Goal: Transaction & Acquisition: Purchase product/service

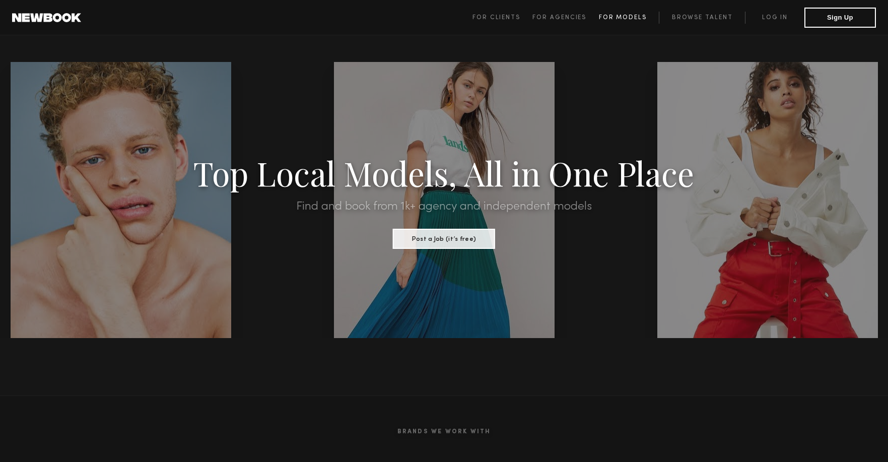
click at [624, 17] on span "For Models" at bounding box center [623, 18] width 48 height 6
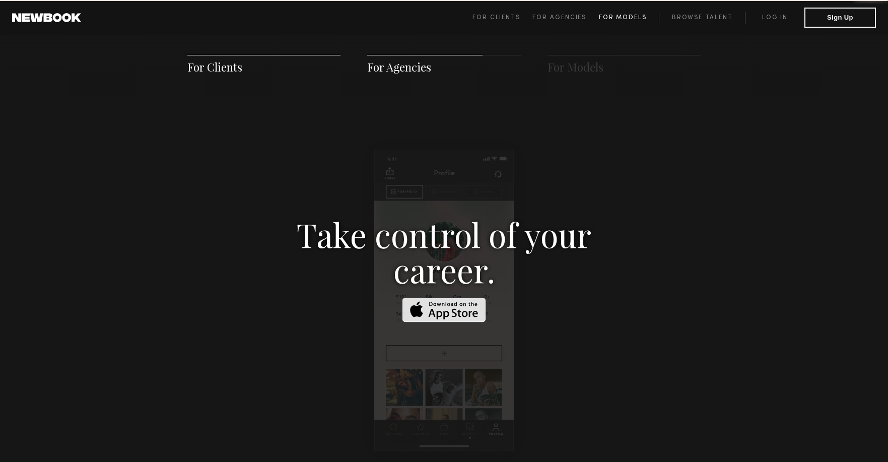
scroll to position [1450, 0]
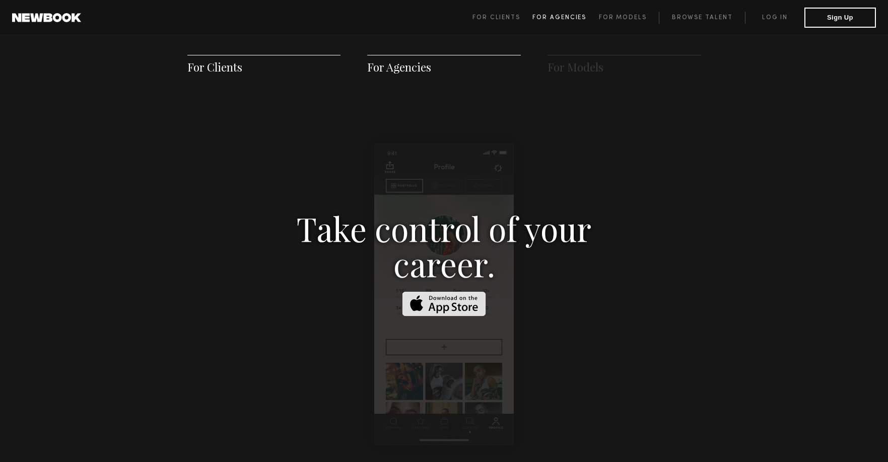
click at [560, 19] on span "For Agencies" at bounding box center [560, 18] width 54 height 6
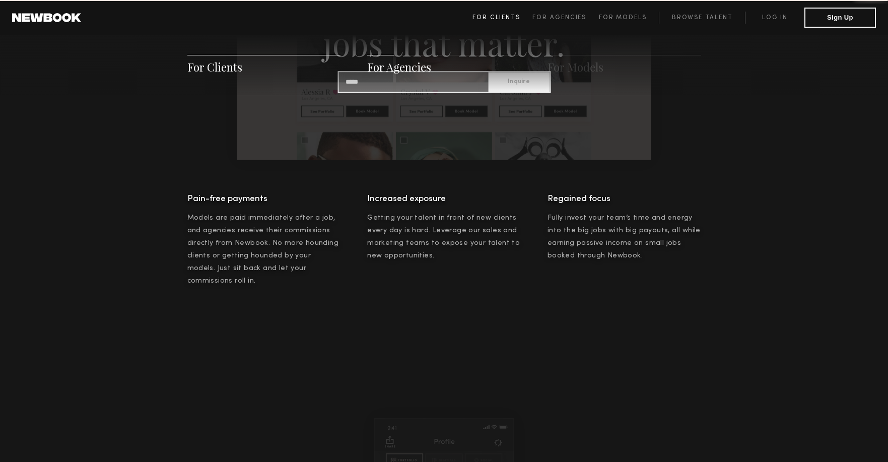
scroll to position [970, 0]
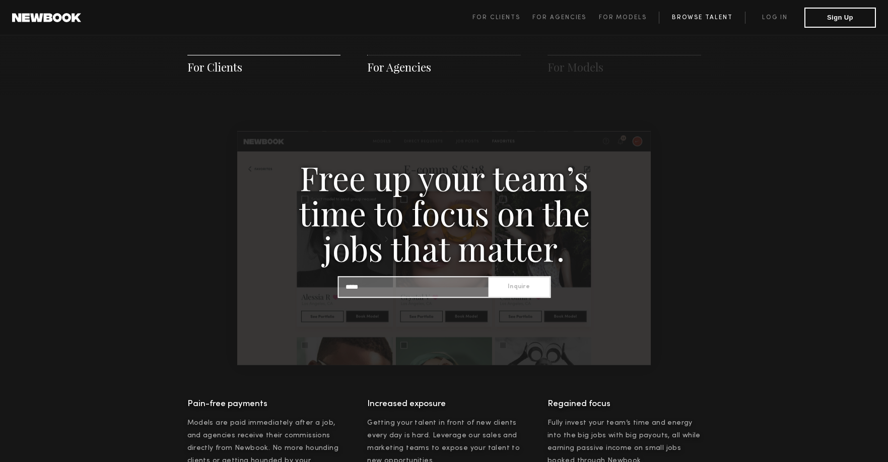
click at [718, 16] on link "Browse Talent" at bounding box center [702, 18] width 86 height 12
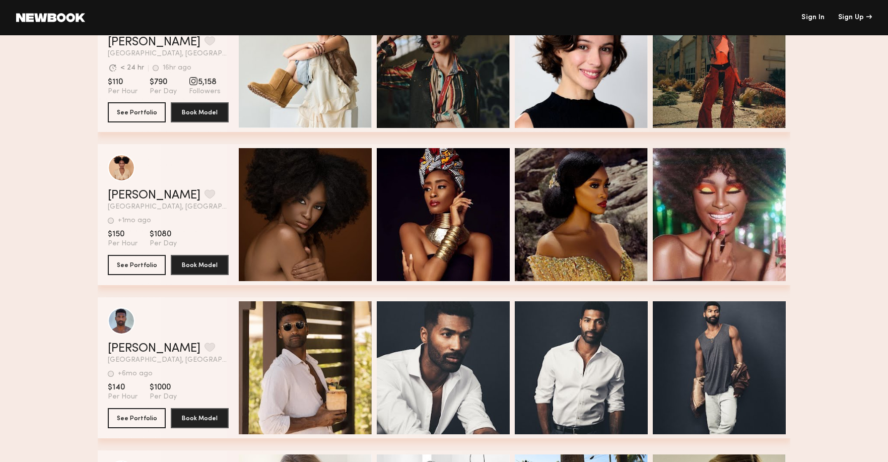
scroll to position [1511, 0]
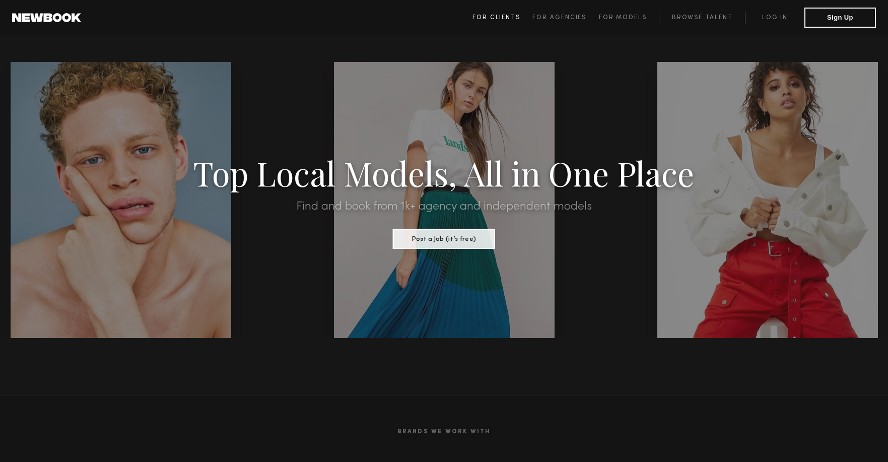
click at [508, 19] on span "For Clients" at bounding box center [497, 18] width 48 height 6
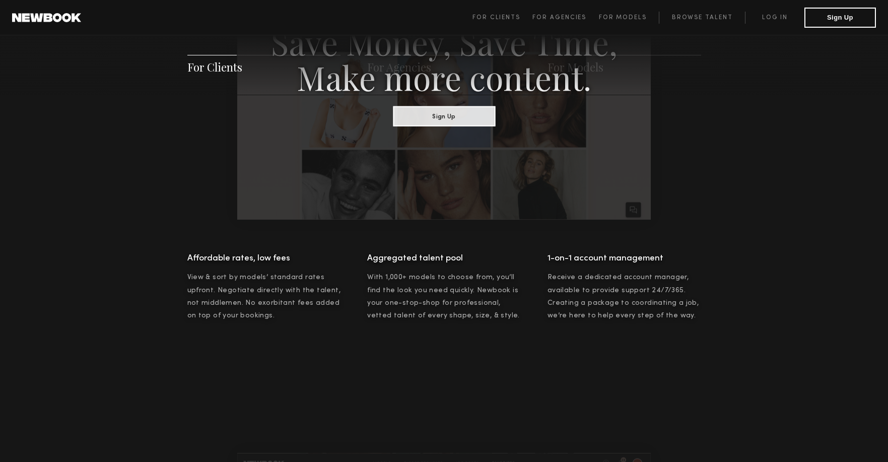
scroll to position [654, 0]
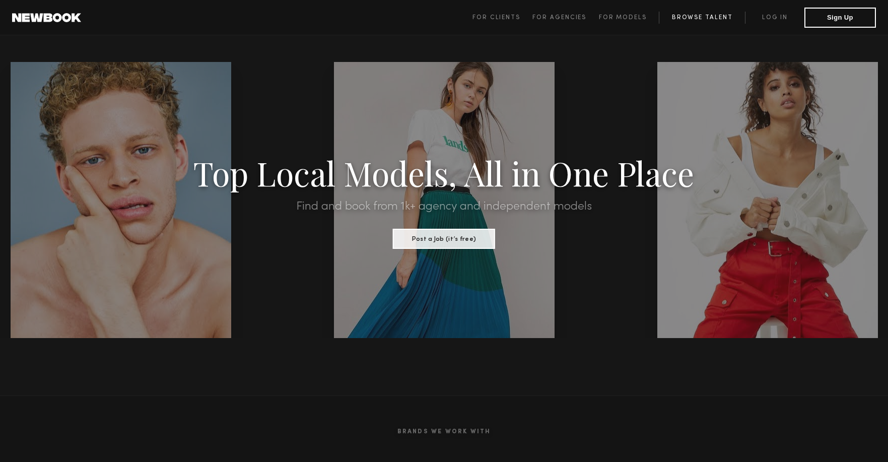
click at [688, 18] on link "Browse Talent" at bounding box center [702, 18] width 86 height 12
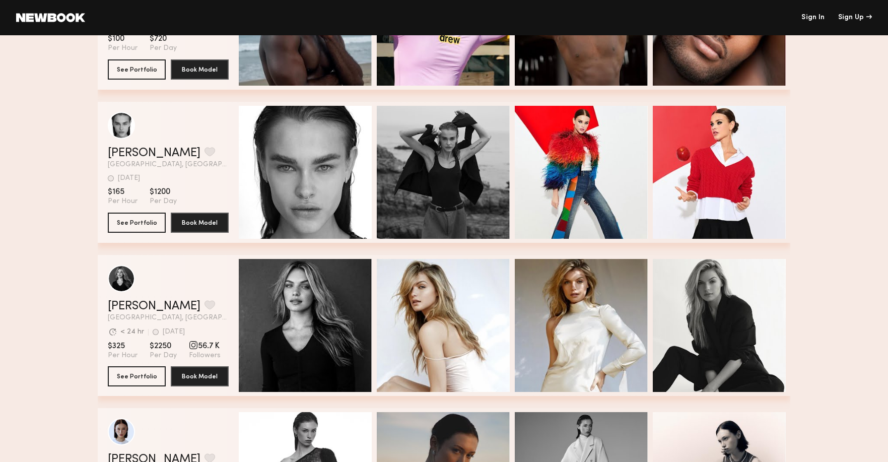
scroll to position [3174, 0]
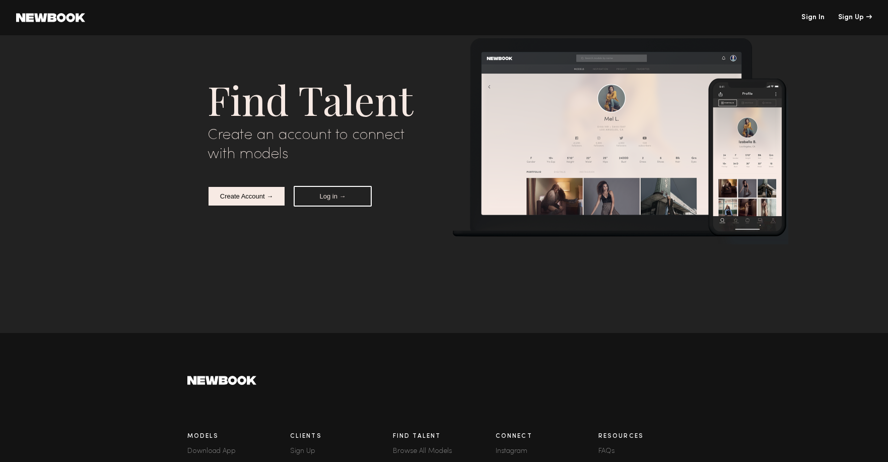
click at [28, 18] on link at bounding box center [50, 17] width 69 height 9
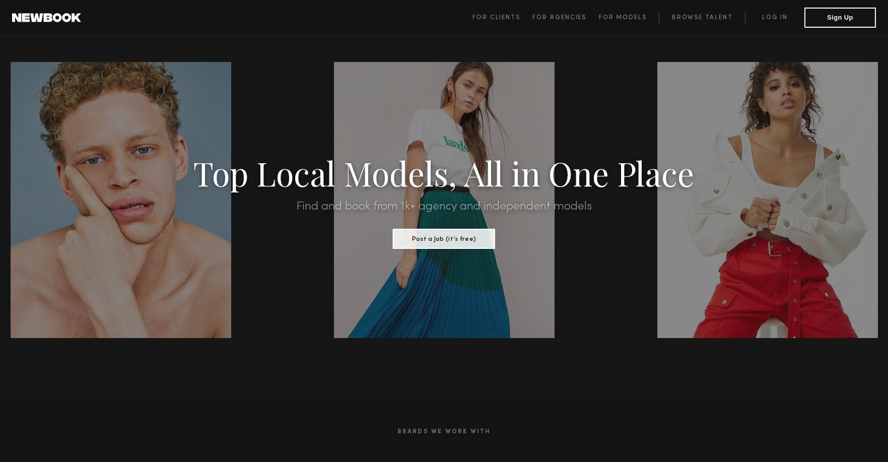
click at [64, 18] on link at bounding box center [46, 17] width 69 height 9
click at [500, 16] on span "For Clients" at bounding box center [497, 18] width 48 height 6
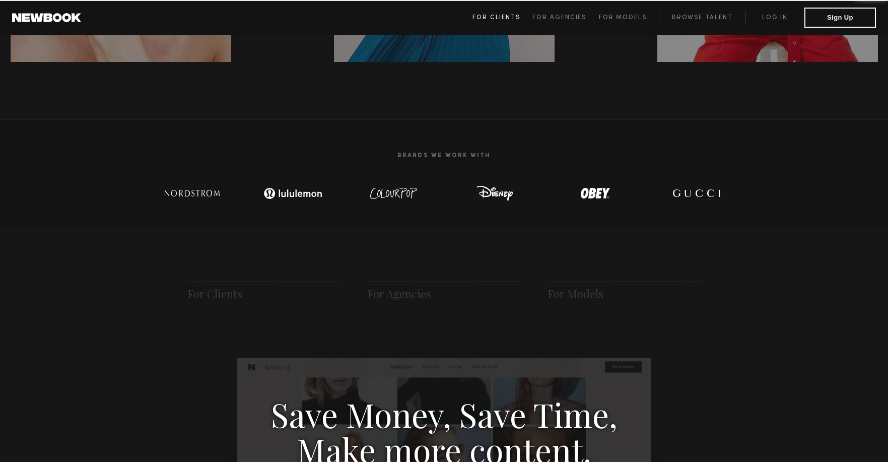
scroll to position [503, 0]
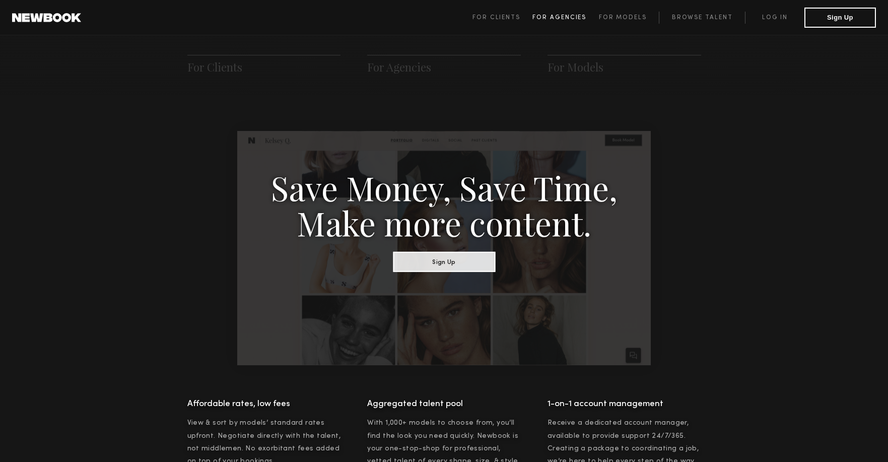
click at [555, 18] on span "For Agencies" at bounding box center [560, 18] width 54 height 6
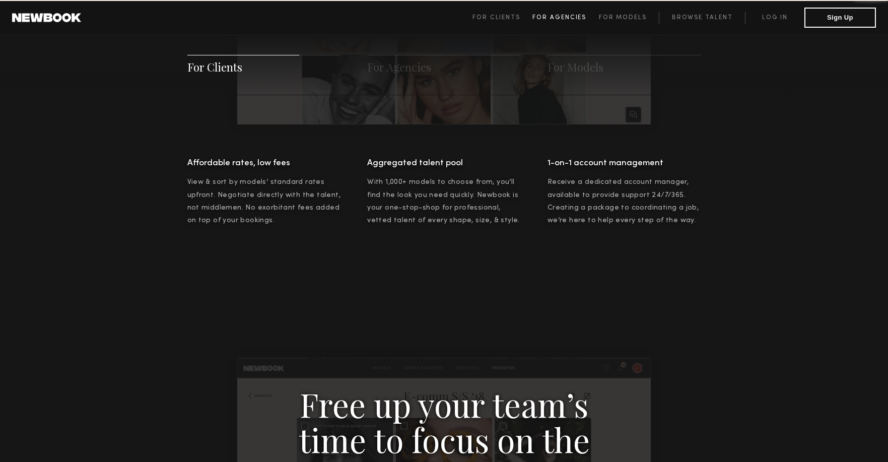
scroll to position [970, 0]
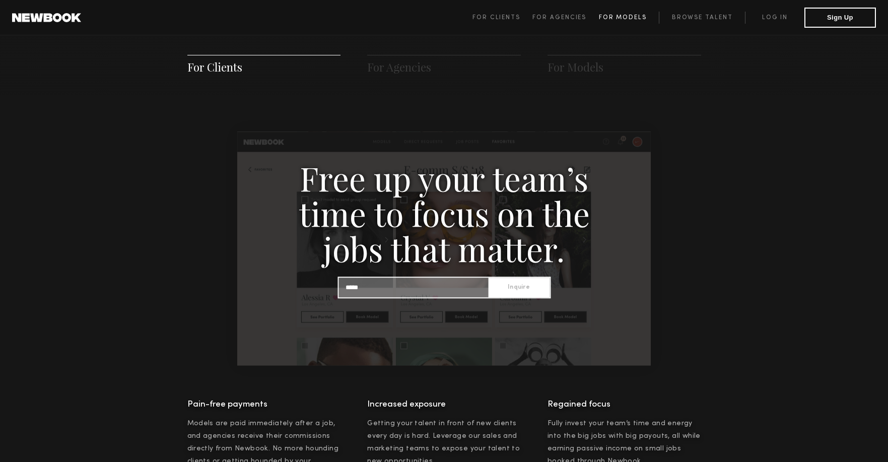
click at [622, 18] on span "For Models" at bounding box center [623, 18] width 48 height 6
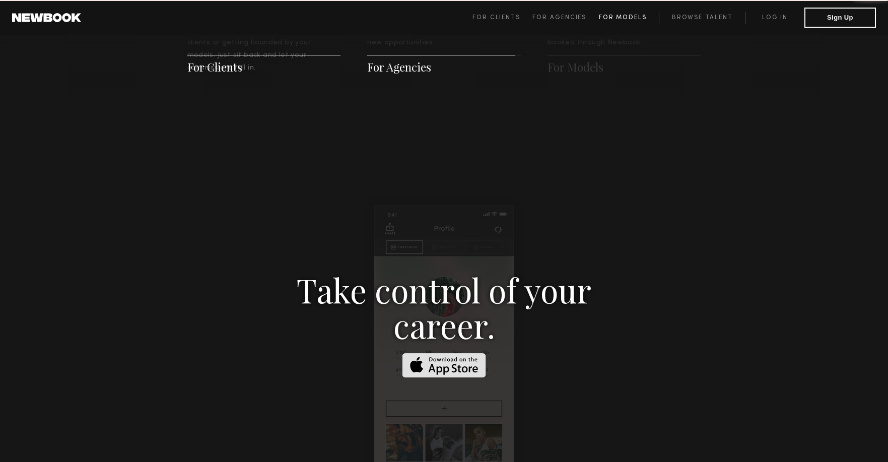
scroll to position [1450, 0]
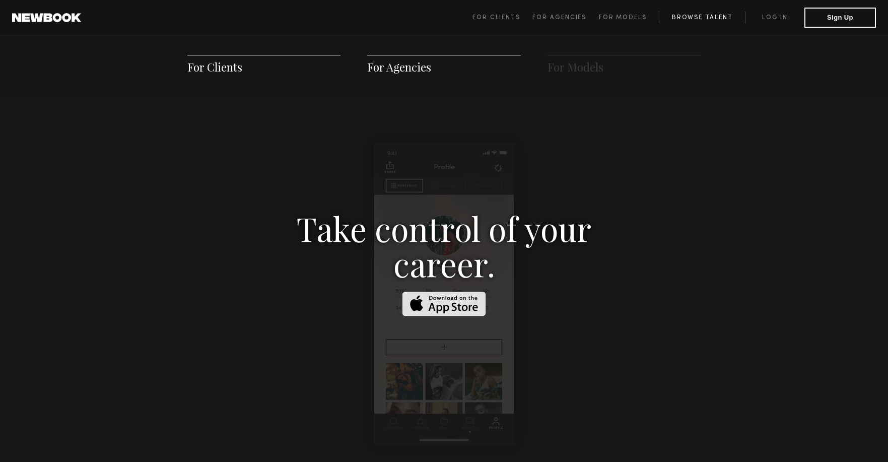
click at [708, 22] on link "Browse Talent" at bounding box center [702, 18] width 86 height 12
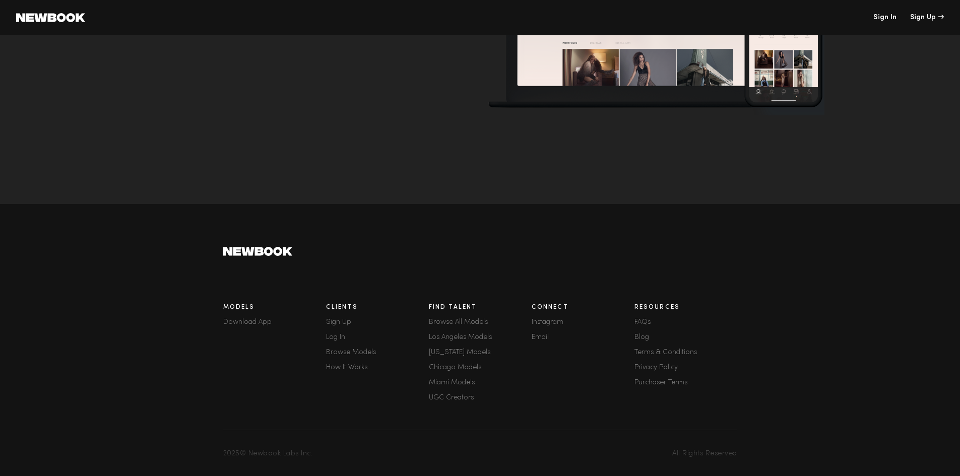
scroll to position [137, 0]
click at [376, 58] on button "Log in →" at bounding box center [368, 67] width 78 height 21
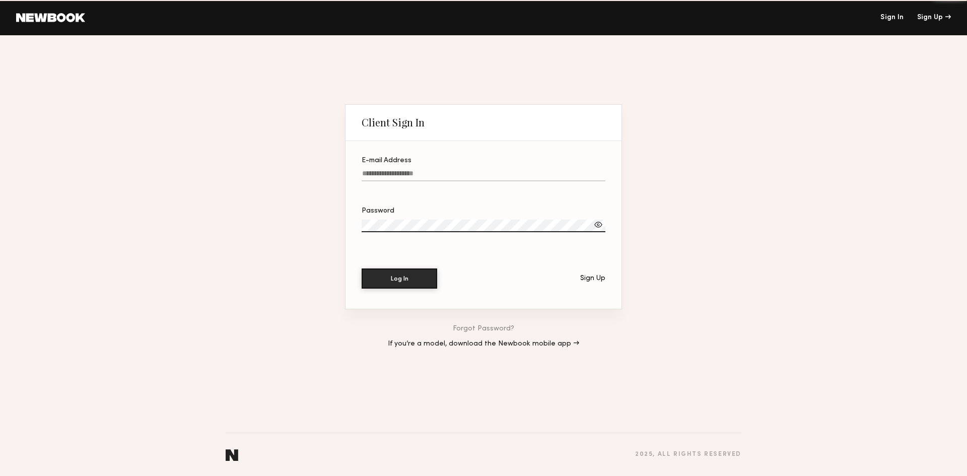
type input "**********"
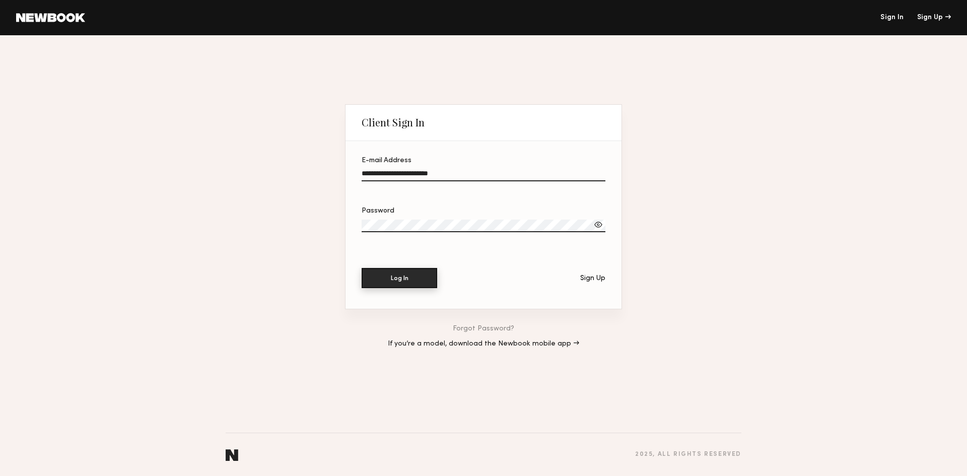
click at [402, 281] on button "Log In" at bounding box center [400, 278] width 76 height 20
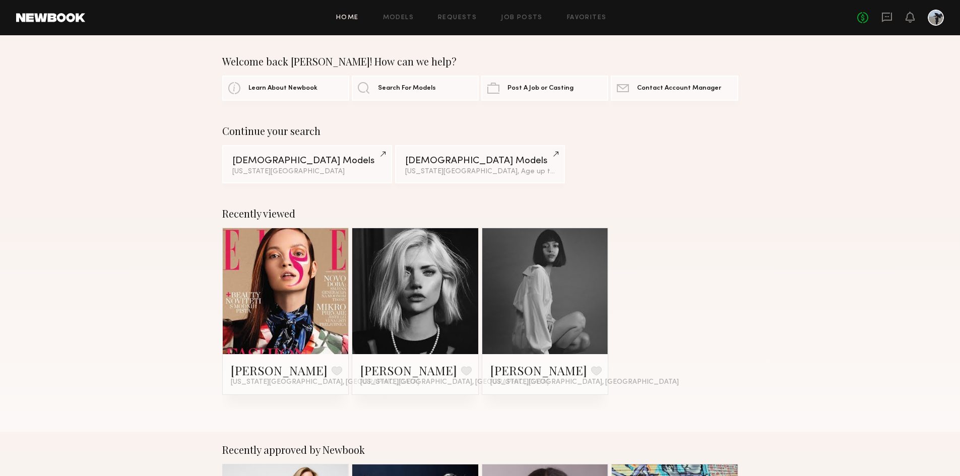
click at [412, 308] on link at bounding box center [414, 291] width 61 height 126
click at [317, 332] on div at bounding box center [286, 291] width 126 height 126
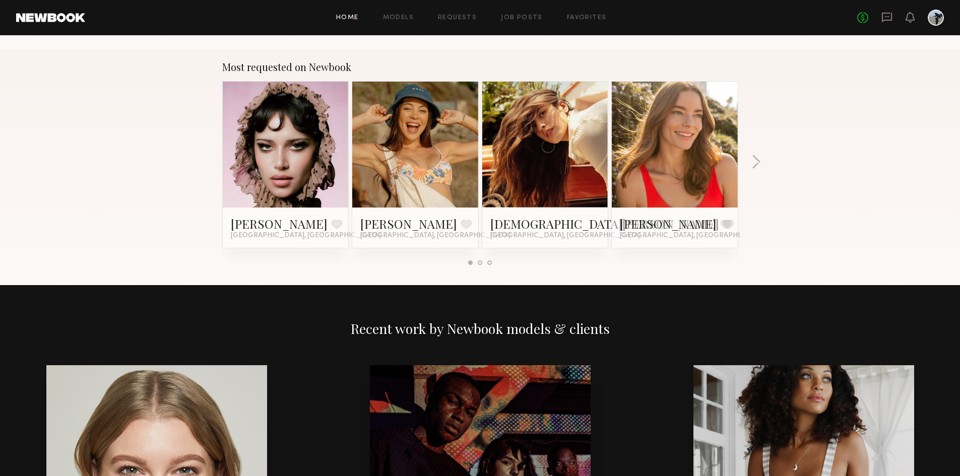
scroll to position [856, 0]
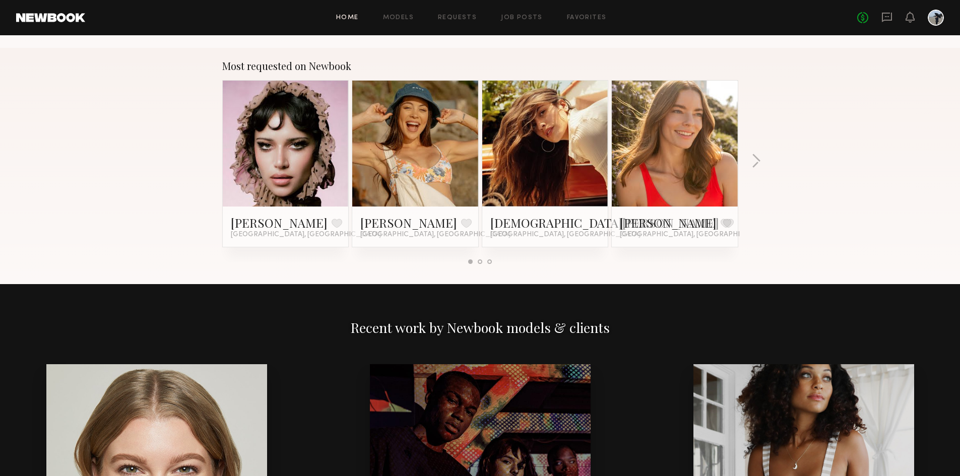
click at [480, 261] on div at bounding box center [480, 261] width 5 height 5
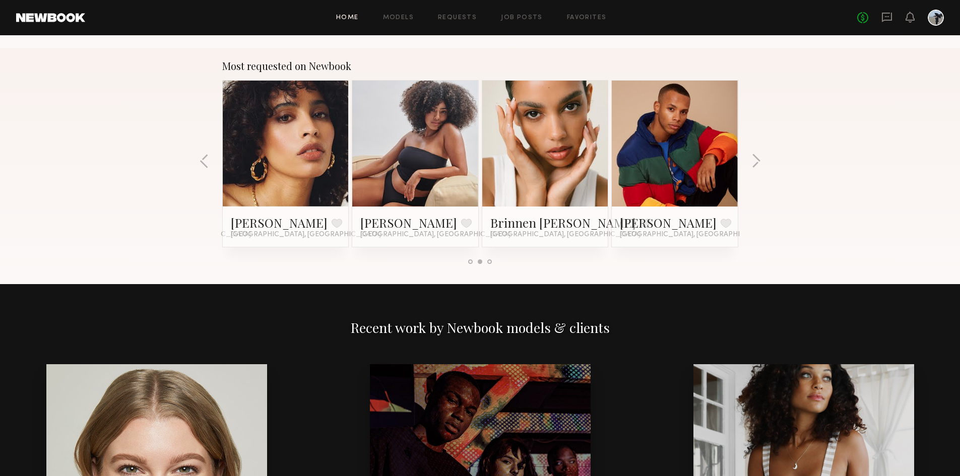
click at [489, 261] on div at bounding box center [489, 261] width 5 height 5
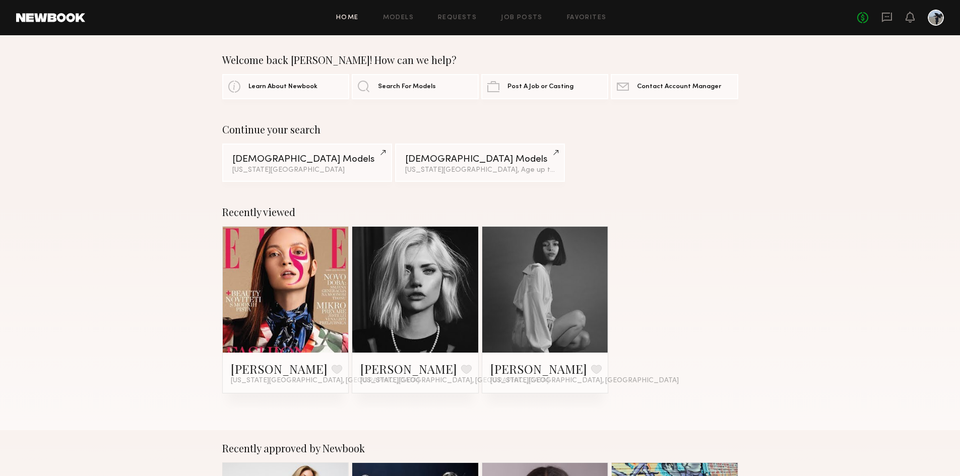
scroll to position [0, 0]
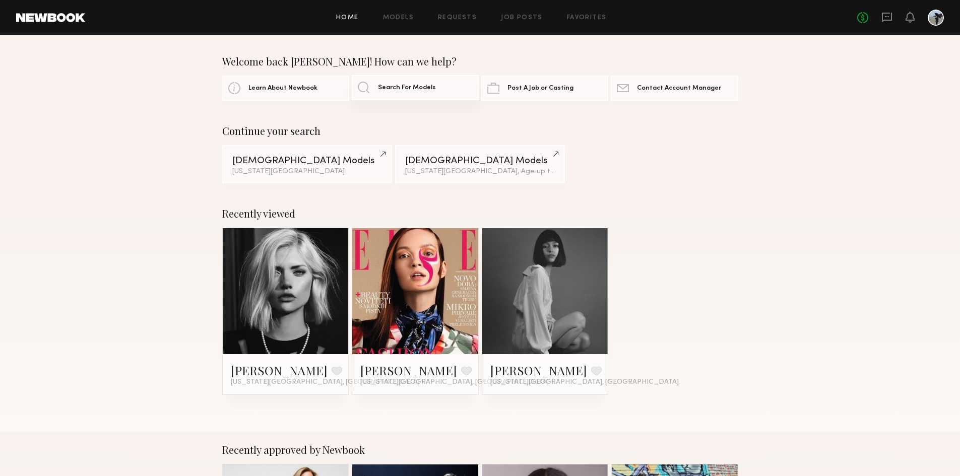
click at [363, 85] on link "Search For Models" at bounding box center [415, 87] width 127 height 25
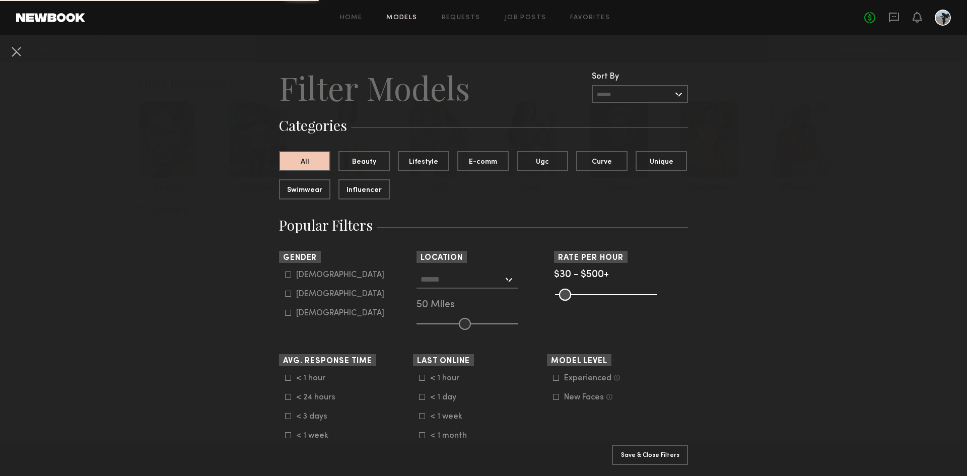
click at [505, 280] on div at bounding box center [468, 280] width 102 height 18
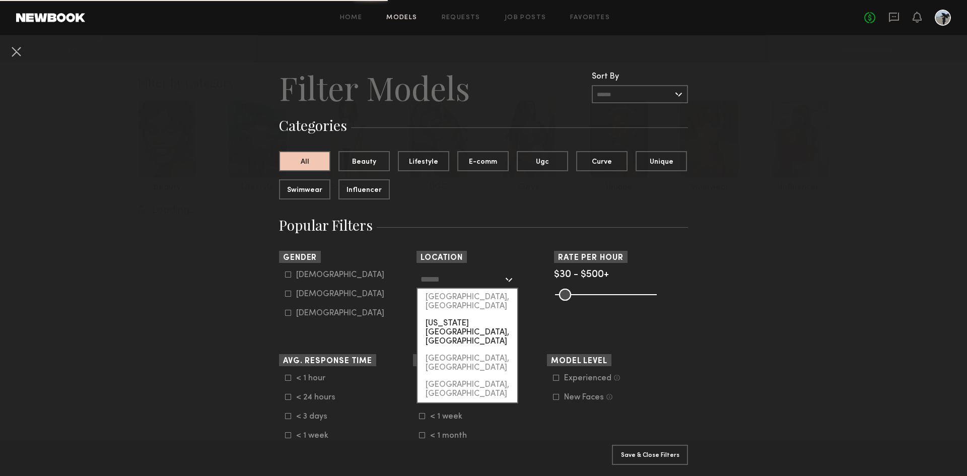
click at [498, 315] on div "[US_STATE][GEOGRAPHIC_DATA], [GEOGRAPHIC_DATA]" at bounding box center [468, 332] width 100 height 35
type input "**********"
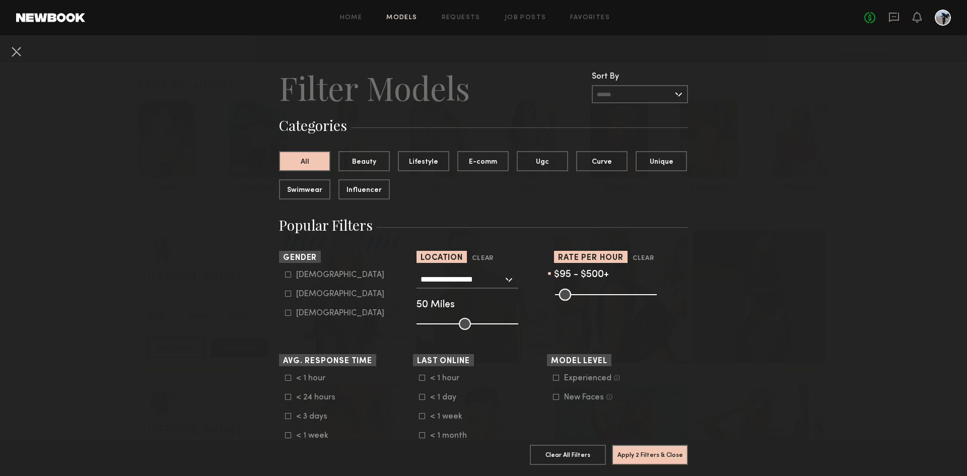
drag, startPoint x: 558, startPoint y: 295, endPoint x: 570, endPoint y: 296, distance: 11.7
type input "**"
click at [570, 296] on input "range" at bounding box center [606, 295] width 102 height 12
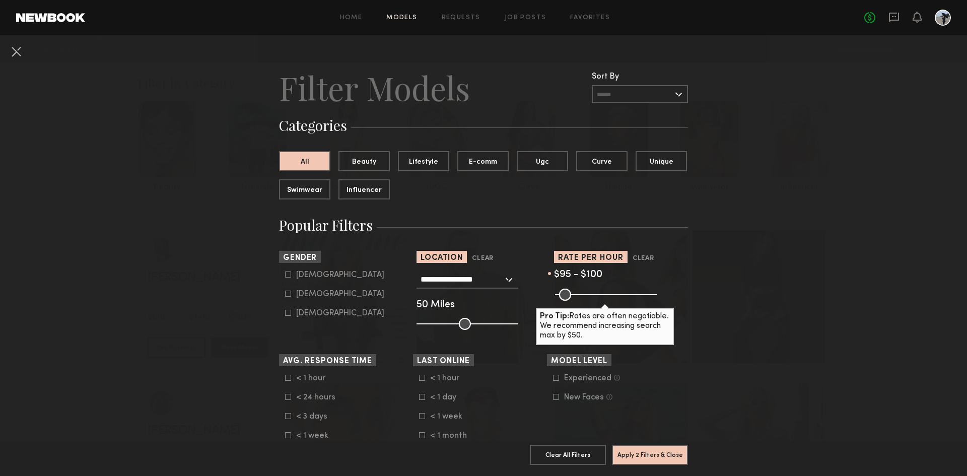
drag, startPoint x: 642, startPoint y: 294, endPoint x: 571, endPoint y: 302, distance: 72.0
type input "***"
click at [571, 301] on input "range" at bounding box center [606, 295] width 102 height 12
click at [289, 294] on label "Female" at bounding box center [334, 294] width 99 height 6
type input "**"
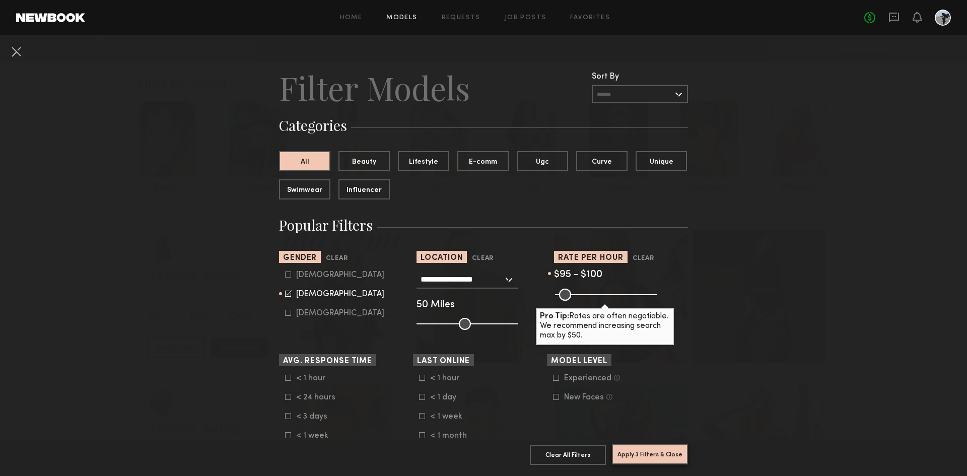
click at [641, 450] on button "Apply 3 Filters & Close" at bounding box center [650, 454] width 76 height 20
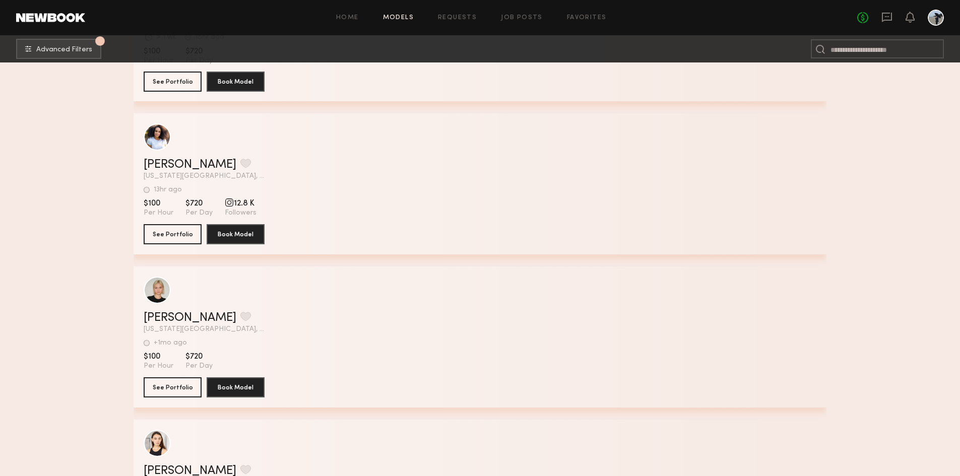
scroll to position [1511, 0]
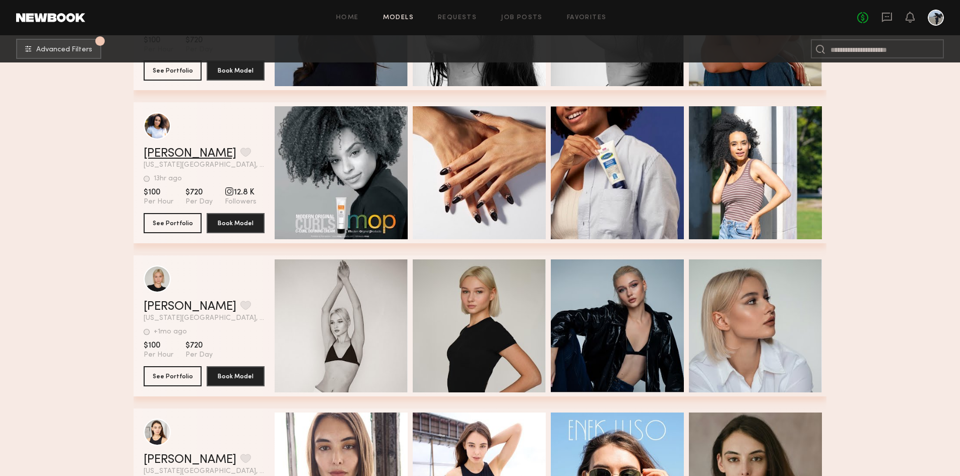
click at [147, 156] on link "Stefanie S." at bounding box center [190, 154] width 93 height 12
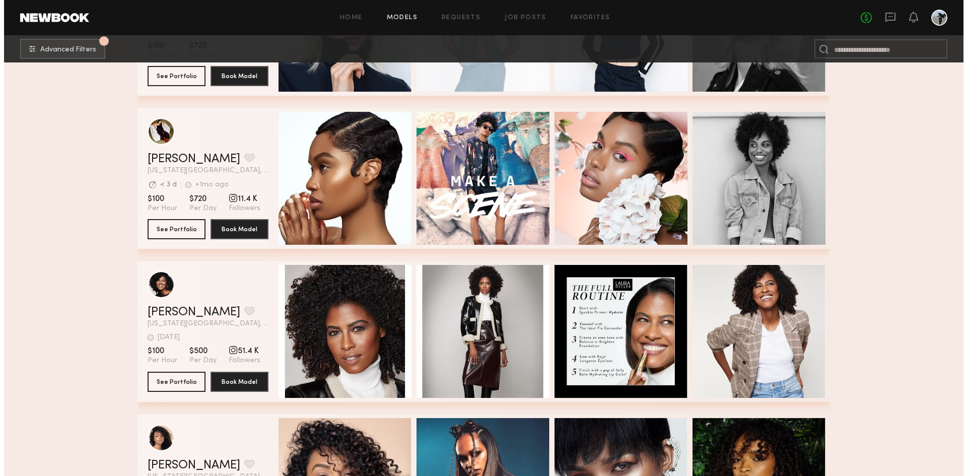
scroll to position [293, 0]
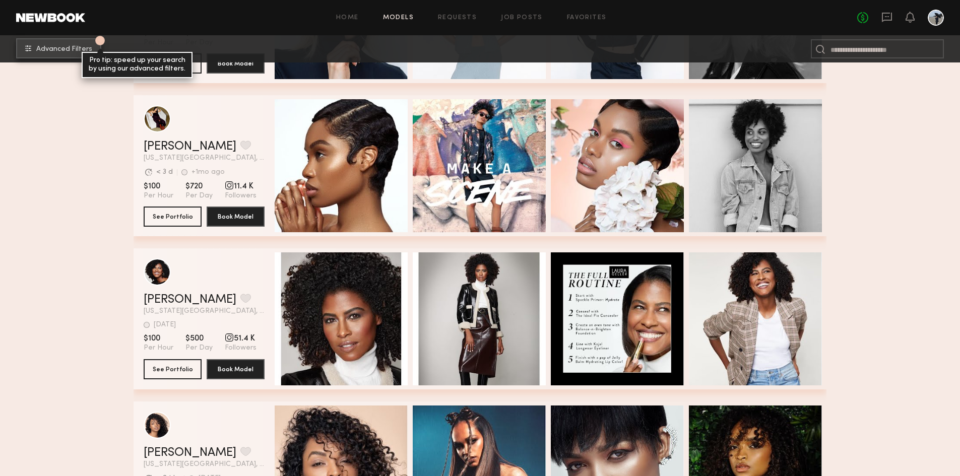
click at [59, 53] on button "3 Advanced Filters Pro tip: speed up your search by using our advanced filters." at bounding box center [58, 48] width 85 height 20
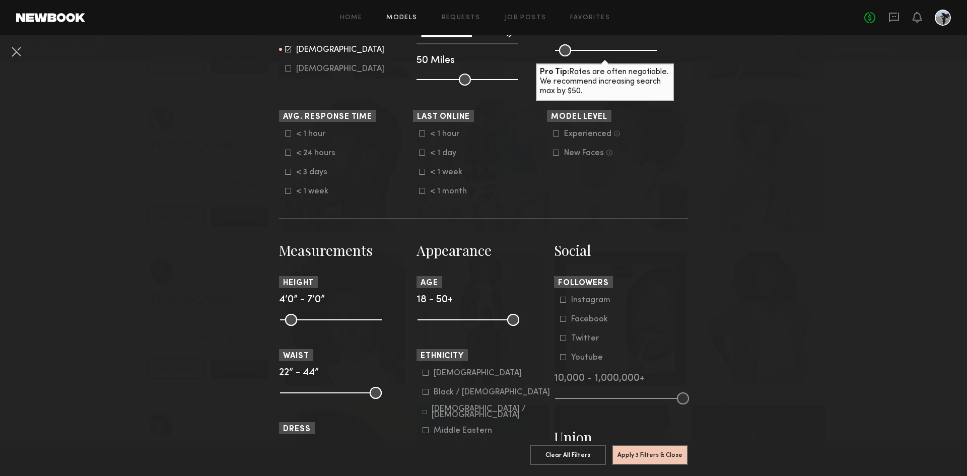
scroll to position [353, 0]
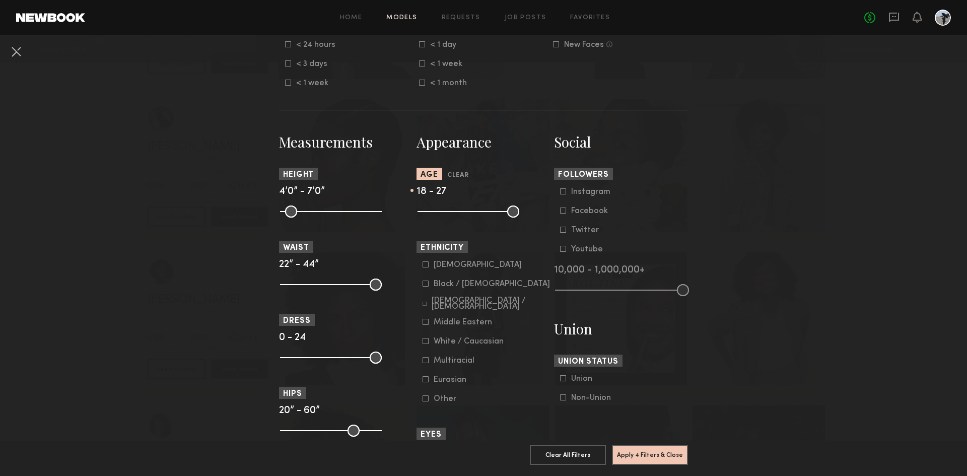
drag, startPoint x: 512, startPoint y: 213, endPoint x: 446, endPoint y: 217, distance: 66.6
type input "**"
click at [446, 217] on input "range" at bounding box center [469, 212] width 102 height 12
drag, startPoint x: 285, startPoint y: 211, endPoint x: 332, endPoint y: 214, distance: 47.0
type input "**"
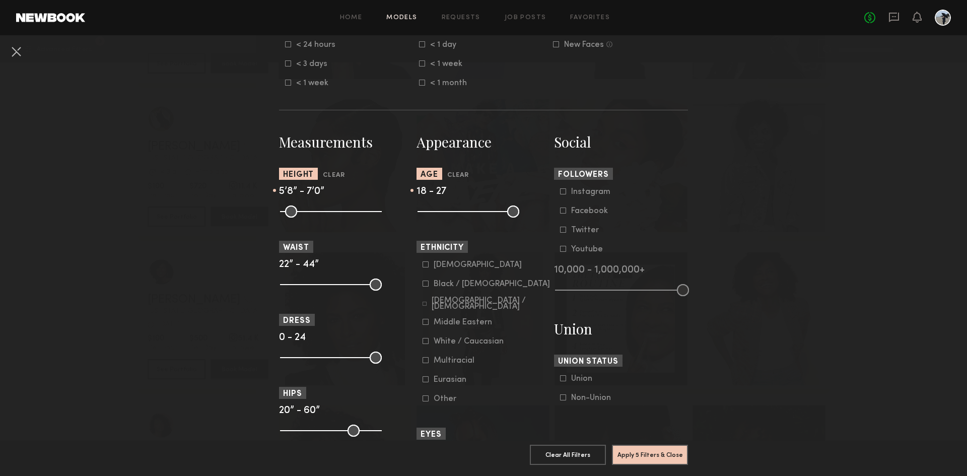
click at [332, 214] on input "range" at bounding box center [331, 212] width 102 height 12
drag, startPoint x: 371, startPoint y: 213, endPoint x: 345, endPoint y: 214, distance: 26.2
type input "**"
click at [345, 214] on input "range" at bounding box center [331, 212] width 102 height 12
click at [639, 445] on button "Apply 5 Filters & Close" at bounding box center [650, 454] width 76 height 20
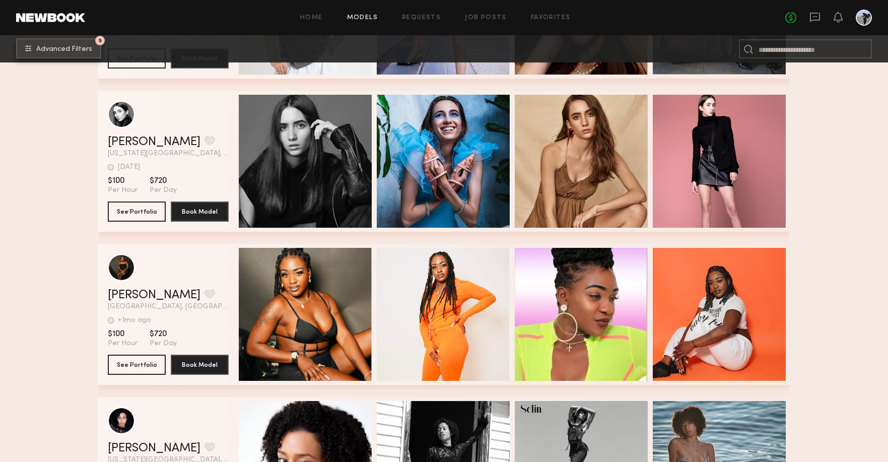
scroll to position [7634, 0]
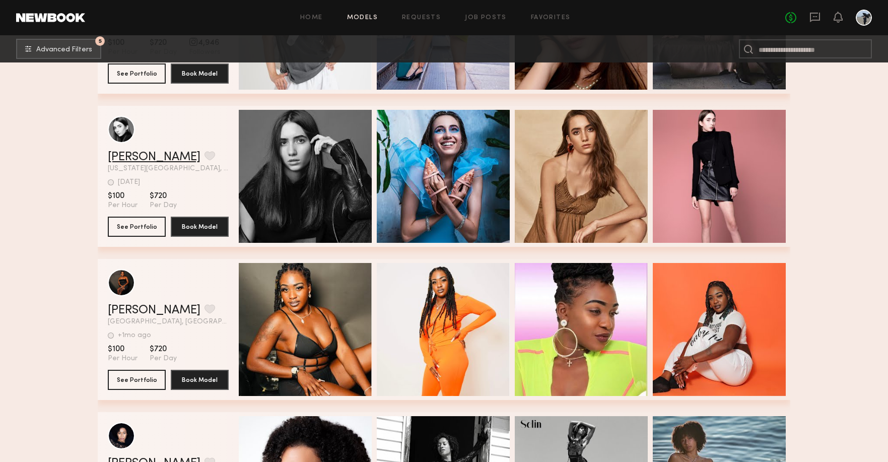
click at [128, 157] on link "Anya H." at bounding box center [154, 157] width 93 height 12
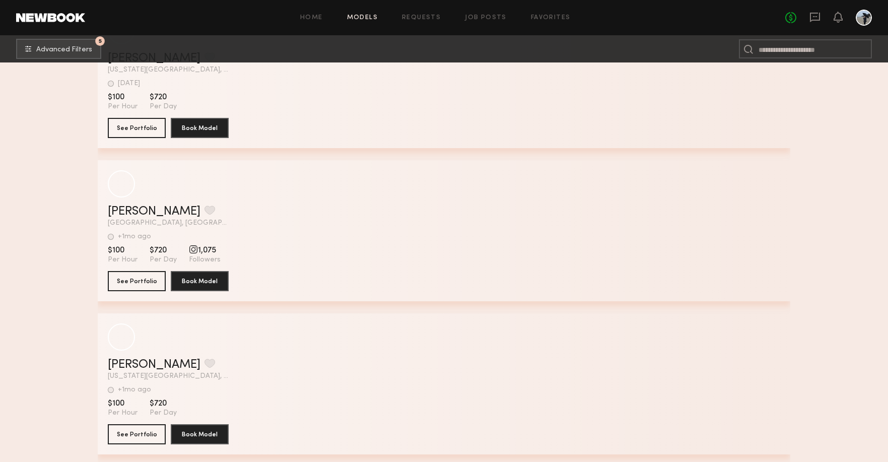
scroll to position [5432, 0]
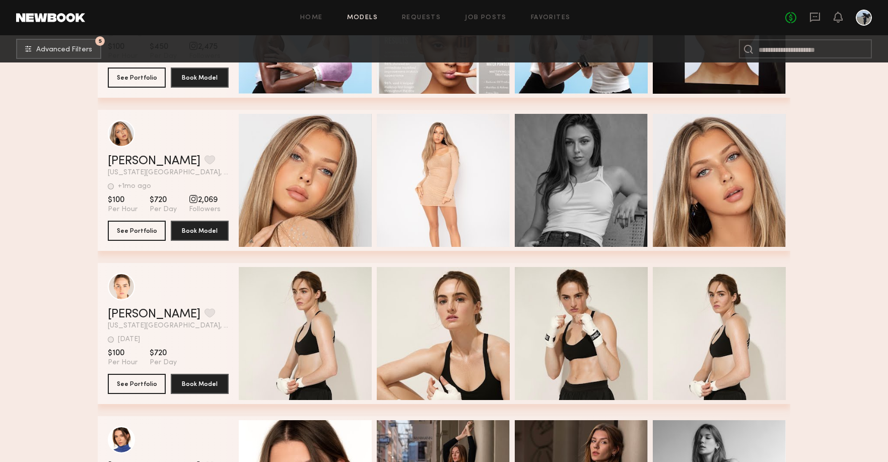
drag, startPoint x: 473, startPoint y: 264, endPoint x: 480, endPoint y: 262, distance: 6.9
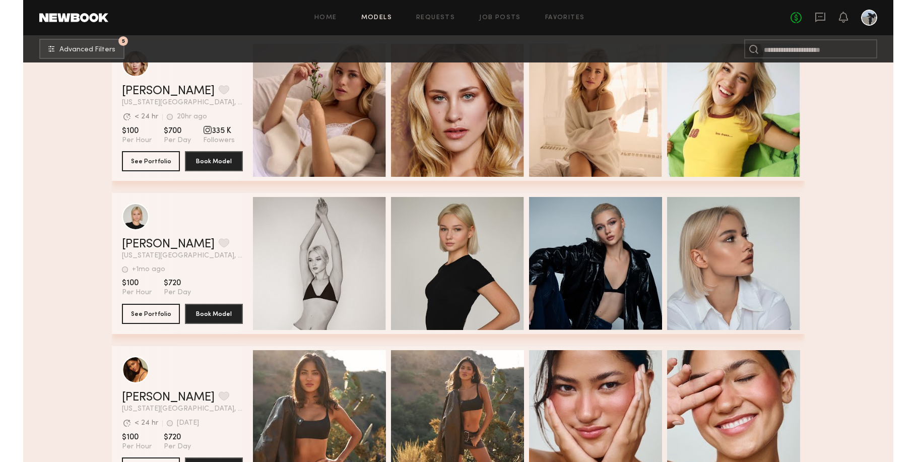
scroll to position [227, 0]
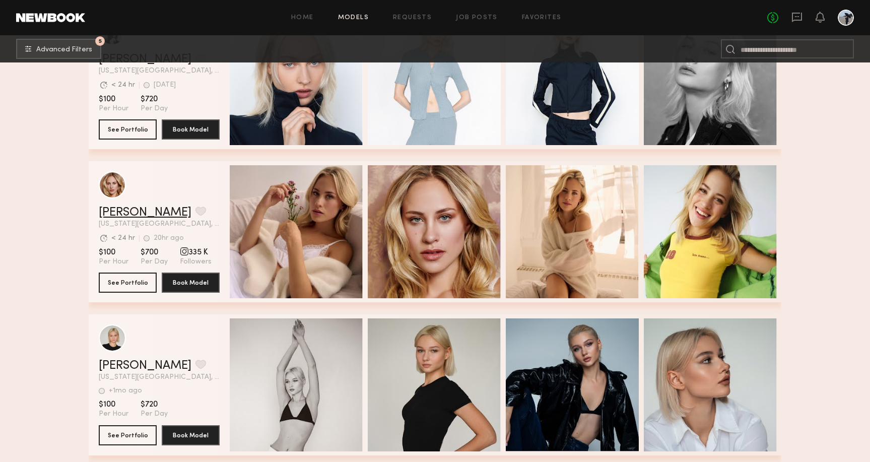
click at [122, 215] on link "Emilia B." at bounding box center [145, 213] width 93 height 12
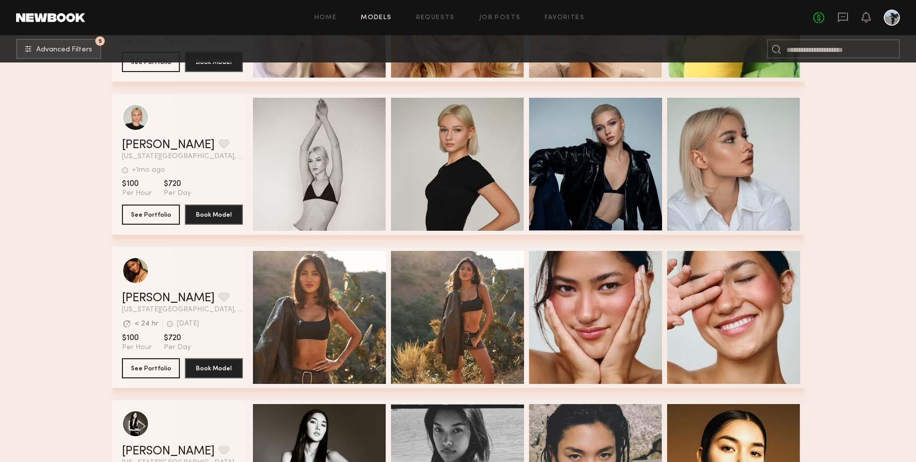
scroll to position [479, 0]
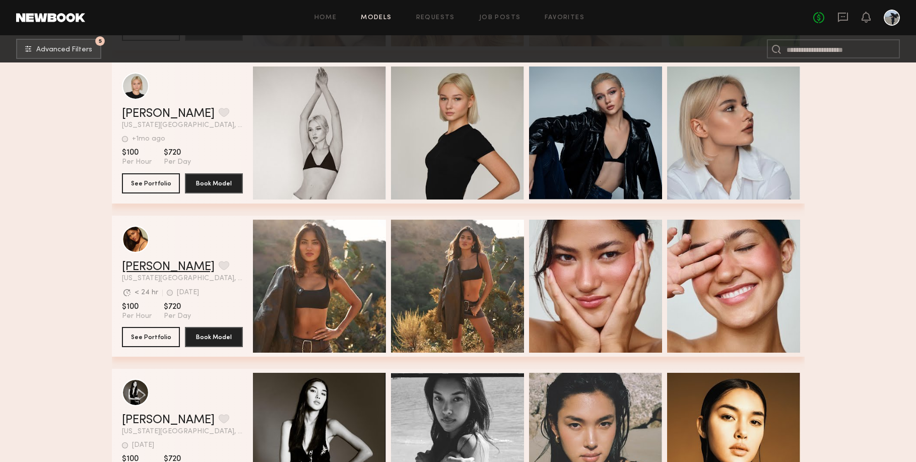
click at [169, 270] on link "[PERSON_NAME]" at bounding box center [168, 267] width 93 height 12
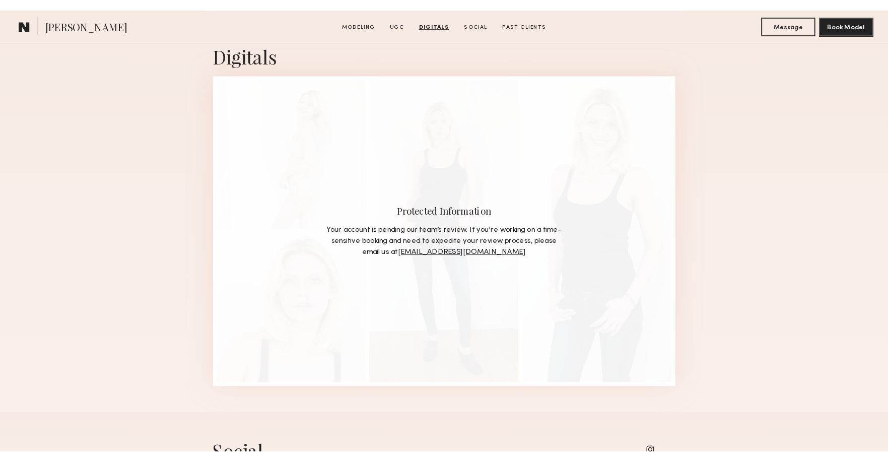
scroll to position [1461, 0]
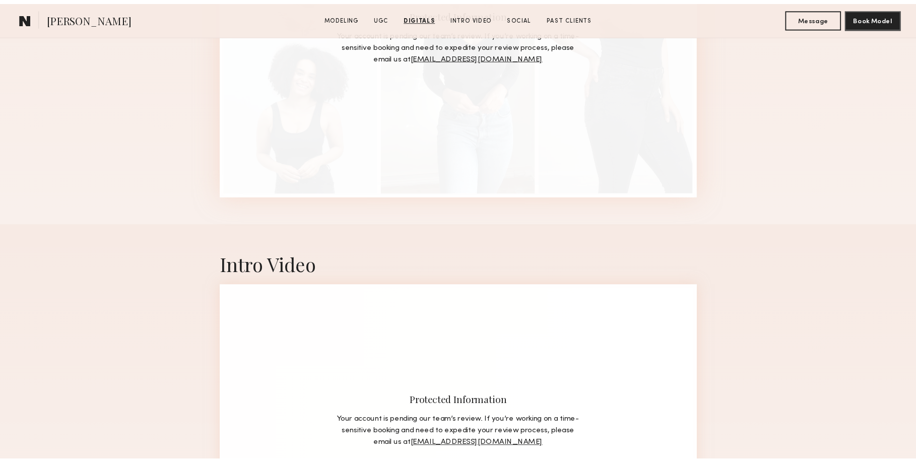
scroll to position [1763, 0]
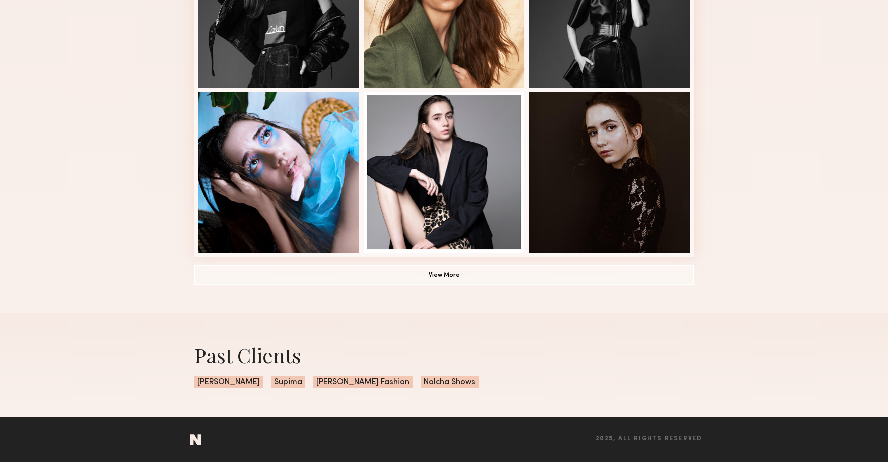
scroll to position [670, 0]
click at [431, 277] on button "View More" at bounding box center [444, 274] width 500 height 20
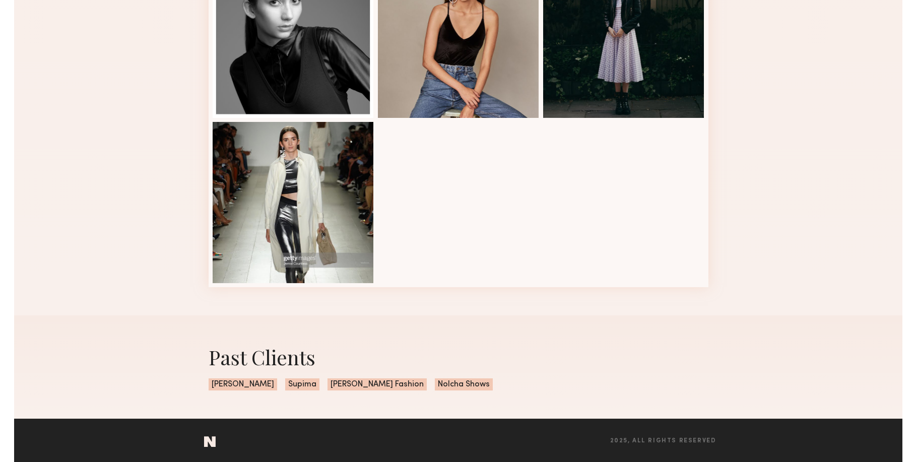
scroll to position [1137, 0]
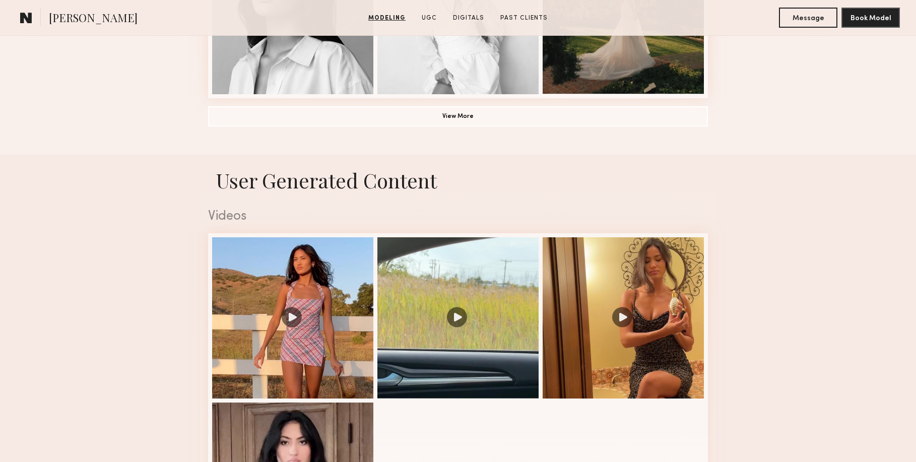
scroll to position [1008, 0]
